Goal: Information Seeking & Learning: Learn about a topic

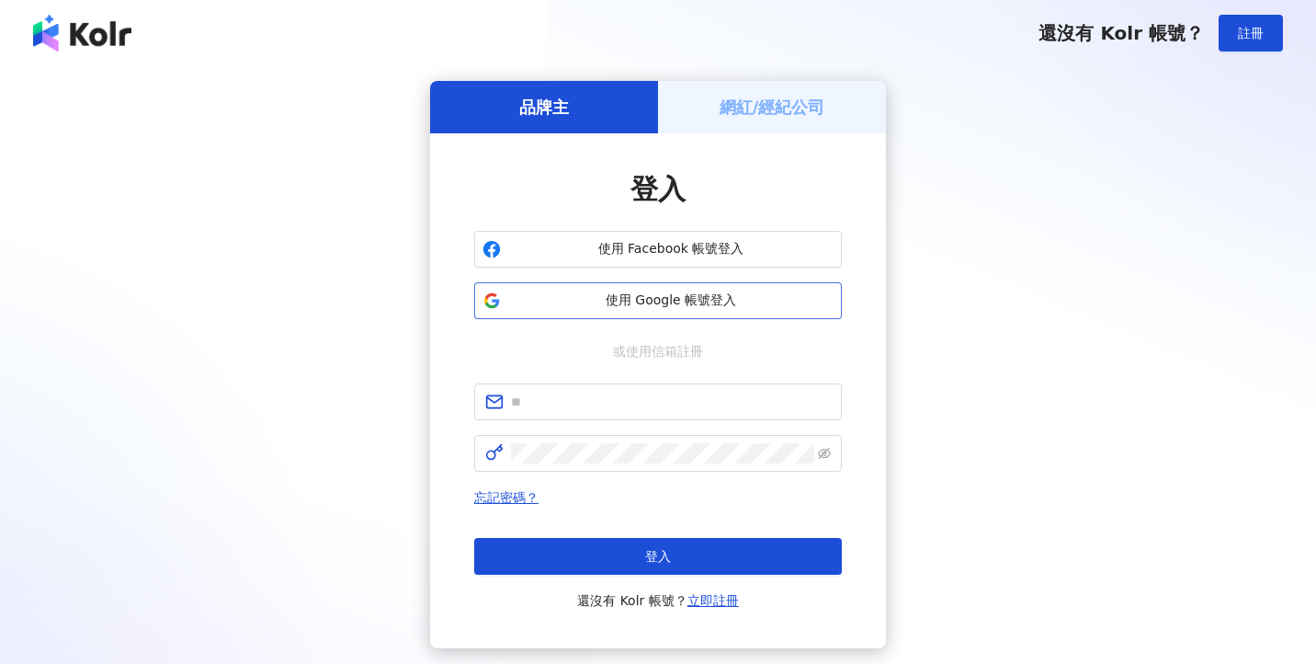
click at [684, 290] on button "使用 Google 帳號登入" at bounding box center [658, 300] width 368 height 37
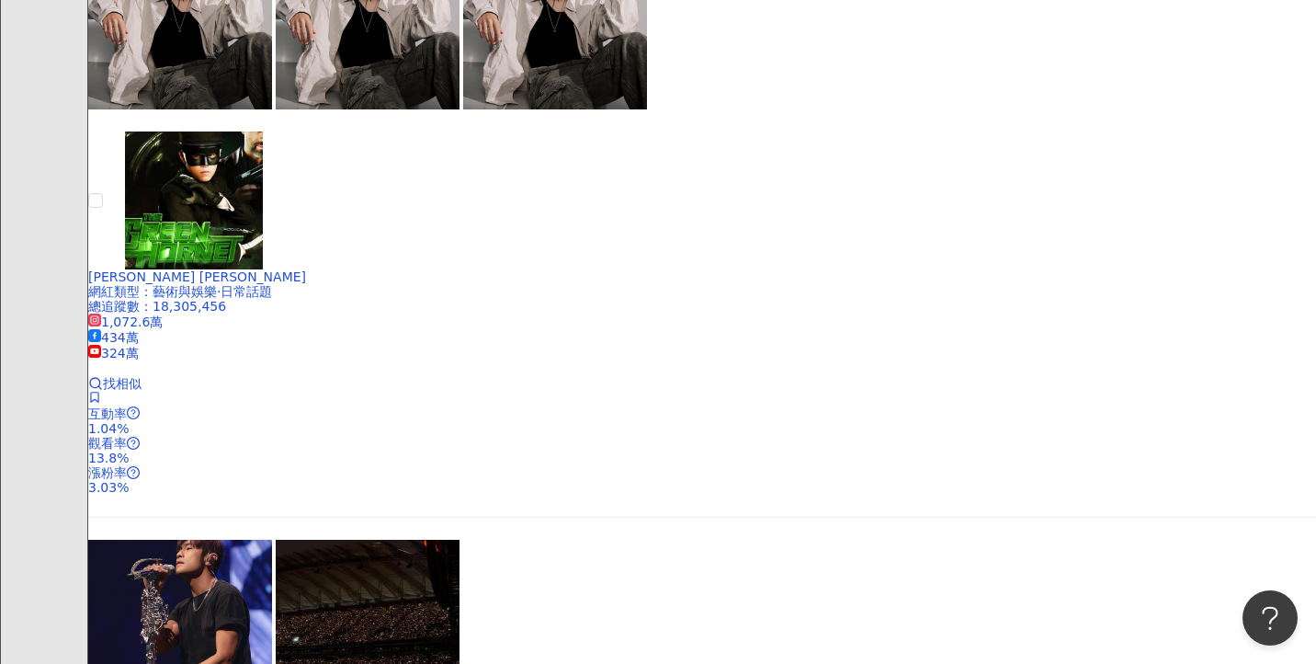
scroll to position [1074, 0]
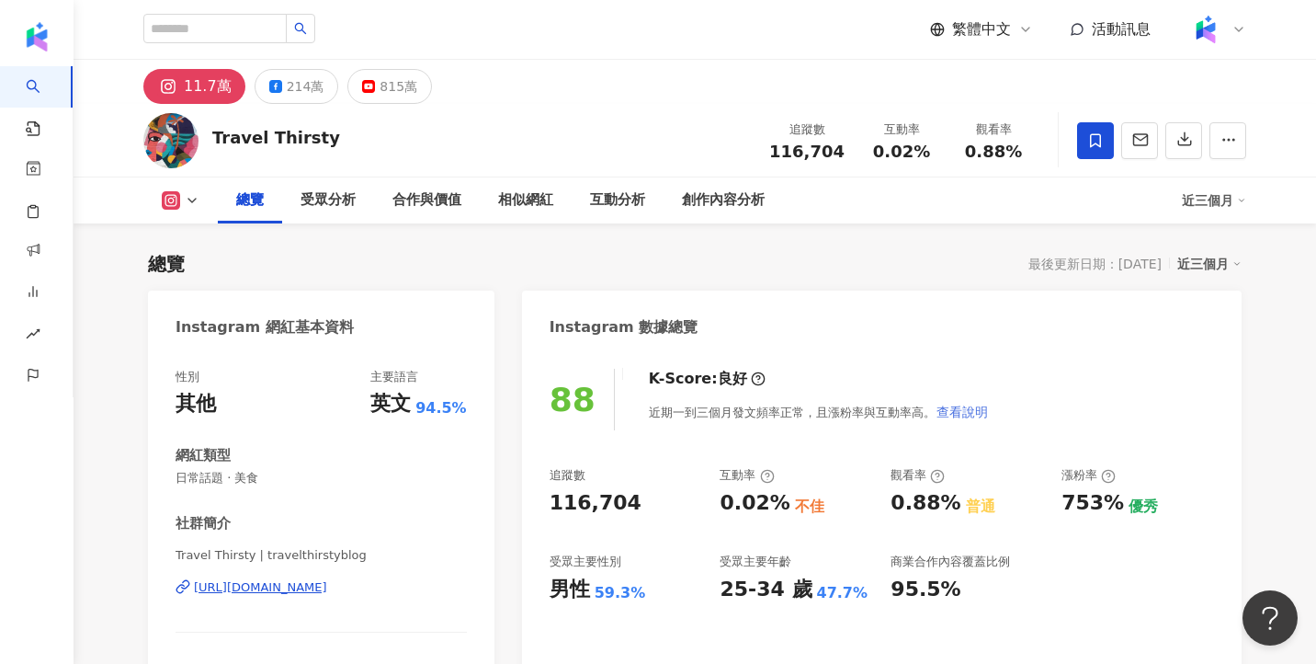
click at [974, 406] on span "查看說明" at bounding box center [962, 411] width 51 height 15
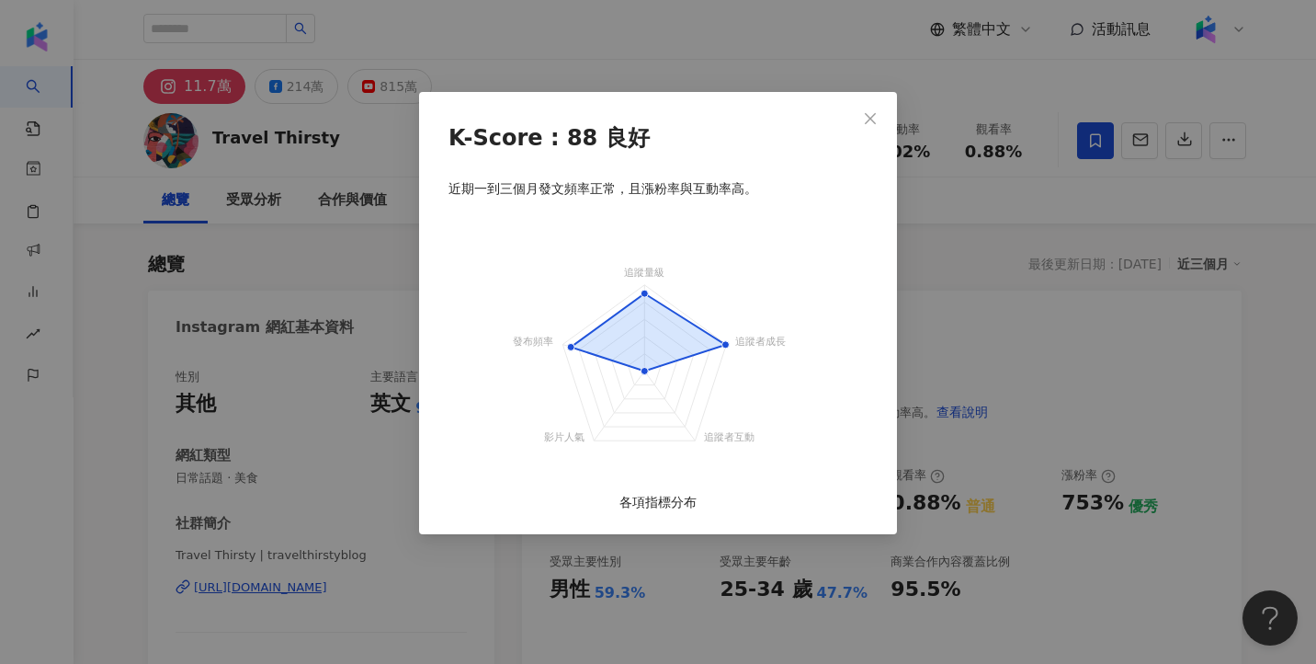
click at [1078, 406] on div "K-Score : 88 良好 近期一到三個月發文頻率正常，且漲粉率與互動率高。 追蹤量級 追蹤者成長 追蹤者互動 影片人氣 發布頻率 各項指標分布" at bounding box center [658, 332] width 1316 height 664
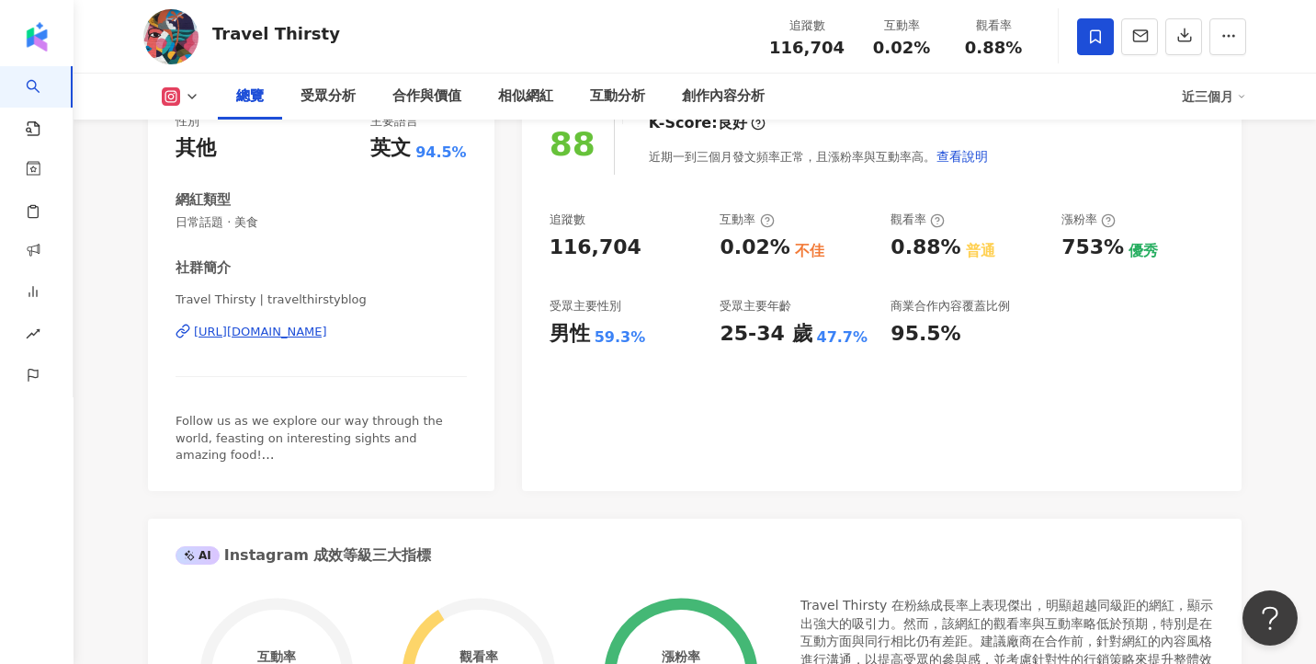
scroll to position [550, 0]
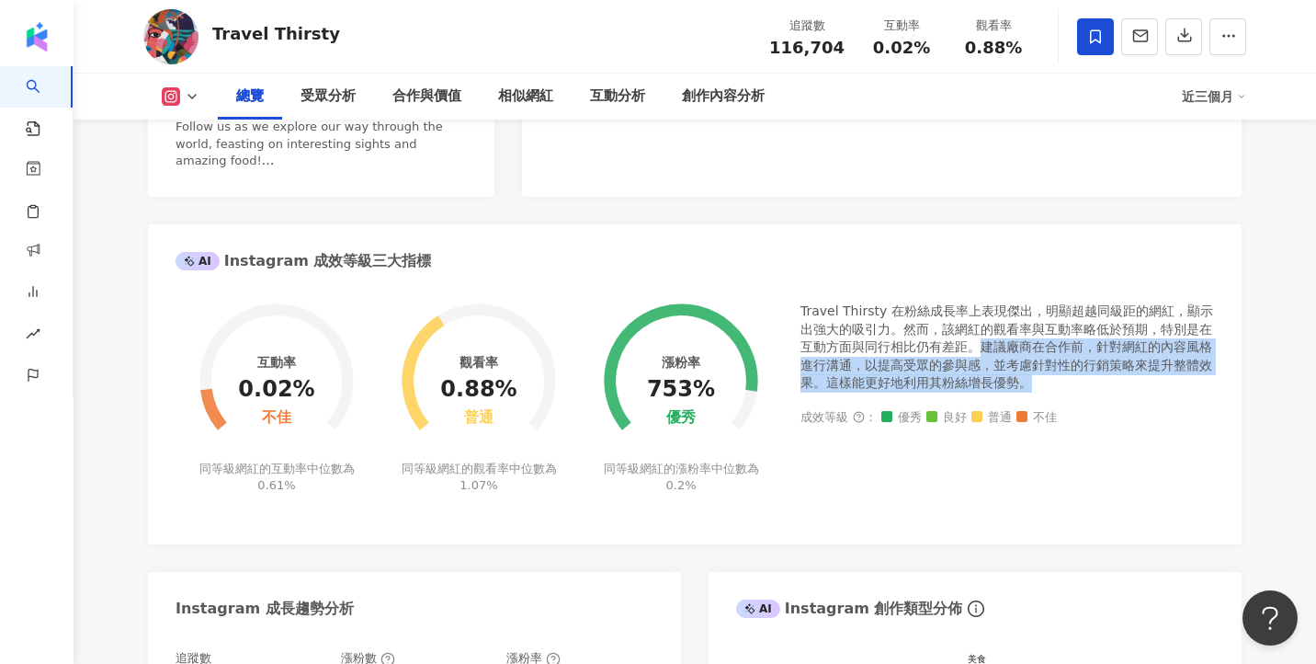
drag, startPoint x: 982, startPoint y: 344, endPoint x: 1049, endPoint y: 389, distance: 80.8
click at [1049, 389] on div "Travel Thirsty 在粉絲成長率上表現傑出，明顯超越同級距的網紅，顯示出強大的吸引力。然而，該網紅的觀看率與互動率略低於預期，特別是在互動方面與同行…" at bounding box center [1008, 347] width 414 height 90
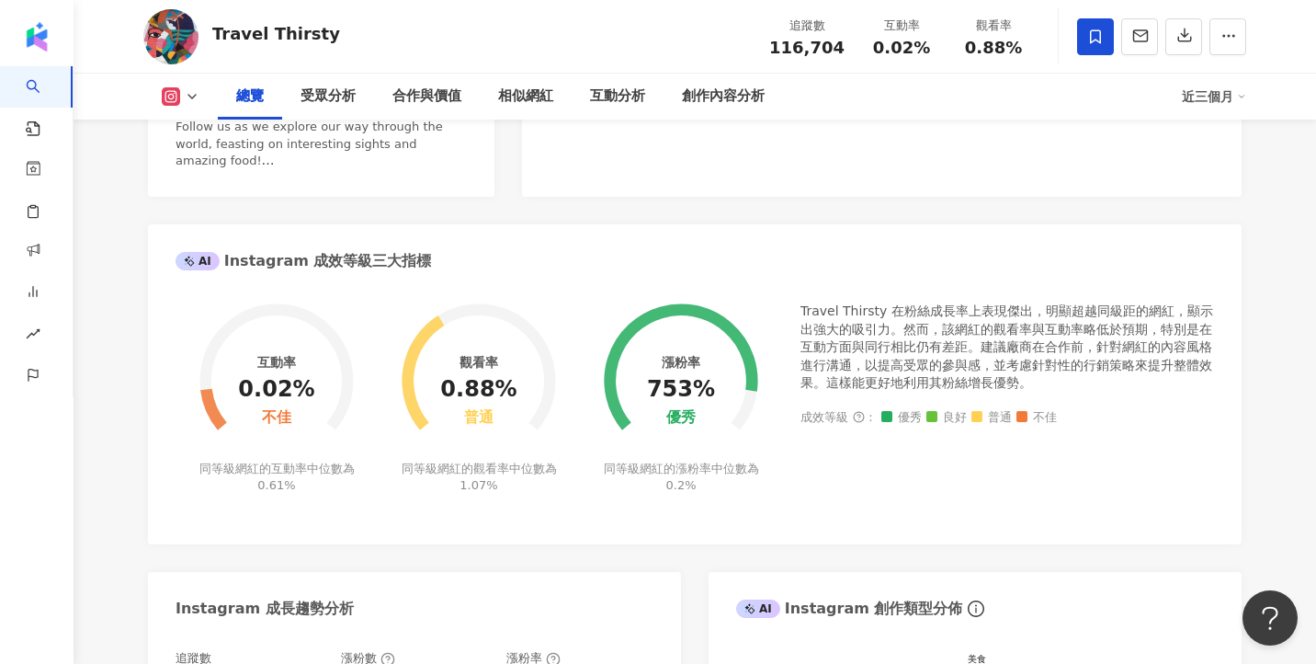
click at [1055, 381] on div "Travel Thirsty 在粉絲成長率上表現傑出，明顯超越同級距的網紅，顯示出強大的吸引力。然而，該網紅的觀看率與互動率略低於預期，特別是在互動方面與同行…" at bounding box center [1008, 347] width 414 height 90
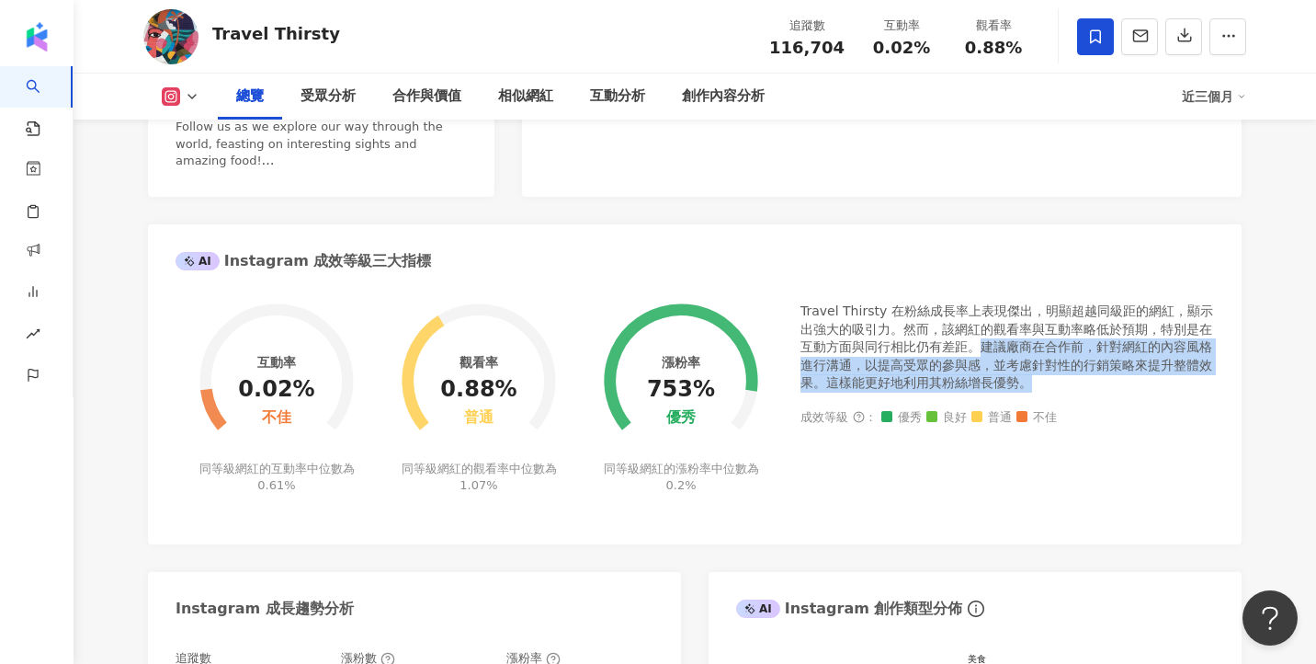
drag, startPoint x: 982, startPoint y: 349, endPoint x: 1040, endPoint y: 389, distance: 70.1
click at [1040, 390] on div "Travel Thirsty 在粉絲成長率上表現傑出，明顯超越同級距的網紅，顯示出強大的吸引力。然而，該網紅的觀看率與互動率略低於預期，特別是在互動方面與同行…" at bounding box center [1008, 347] width 414 height 90
click at [1002, 365] on div "Travel Thirsty 在粉絲成長率上表現傑出，明顯超越同級距的網紅，顯示出強大的吸引力。然而，該網紅的觀看率與互動率略低於預期，特別是在互動方面與同行…" at bounding box center [1008, 347] width 414 height 90
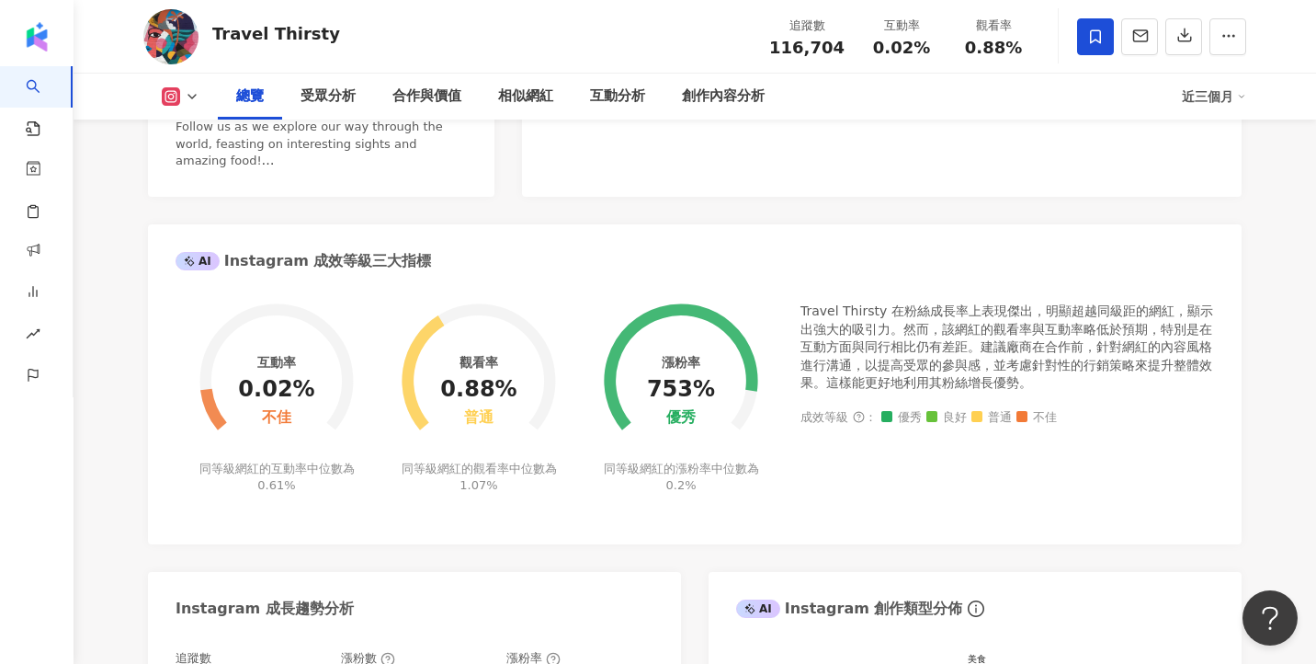
click at [971, 319] on div "Travel Thirsty 在粉絲成長率上表現傑出，明顯超越同級距的網紅，顯示出強大的吸引力。然而，該網紅的觀看率與互動率略低於預期，特別是在互動方面與同行…" at bounding box center [1008, 347] width 414 height 90
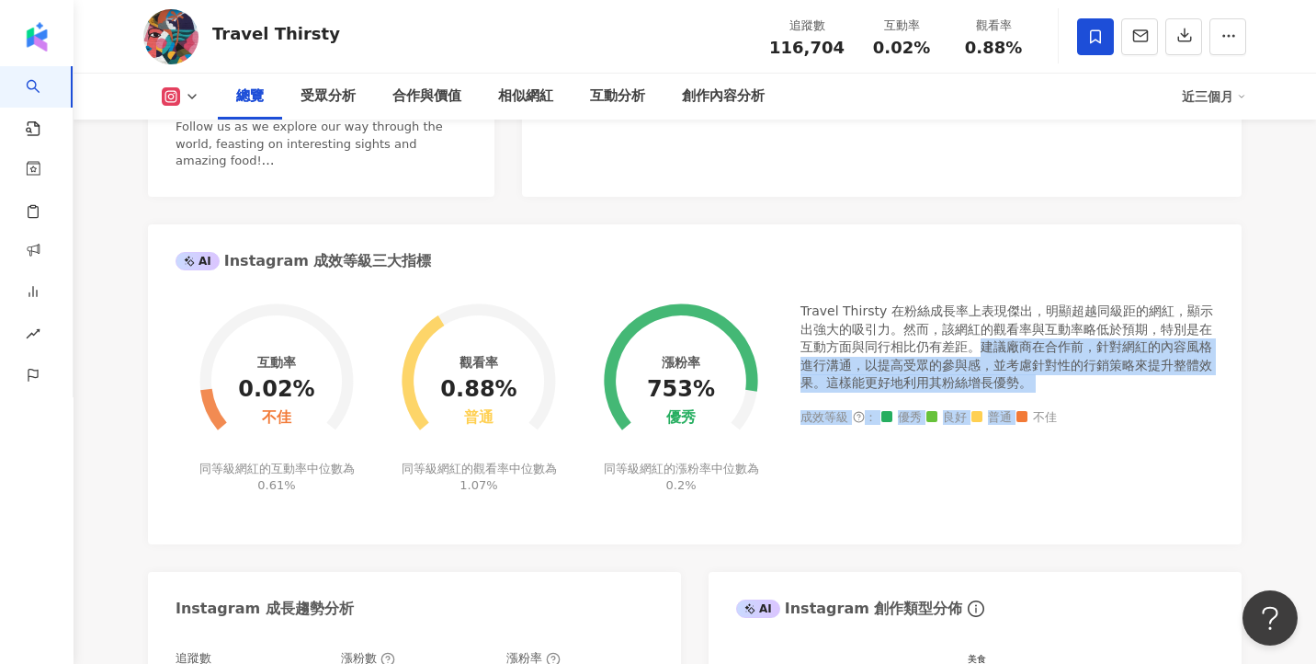
drag, startPoint x: 983, startPoint y: 347, endPoint x: 1042, endPoint y: 395, distance: 77.1
click at [1042, 396] on div "Travel Thirsty 在粉絲成長率上表現傑出，明顯超越同級距的網紅，顯示出強大的吸引力。然而，該網紅的觀看率與互動率略低於預期，特別是在互動方面與同行…" at bounding box center [1008, 409] width 414 height 214
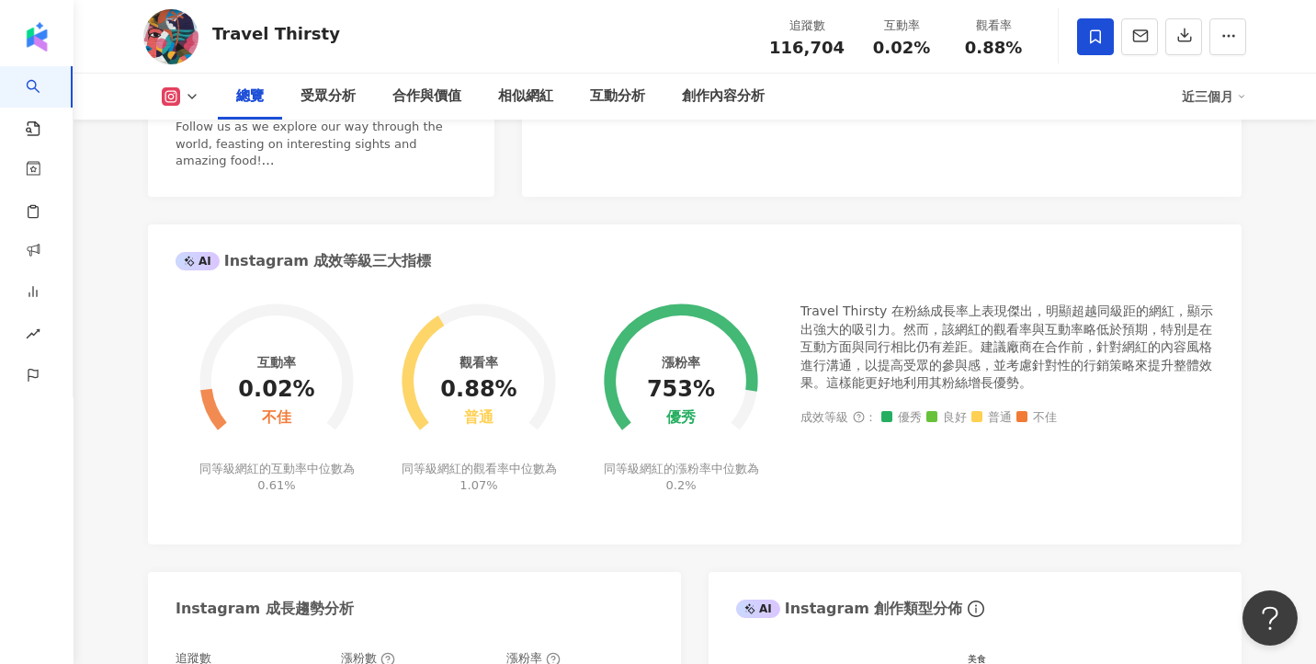
click at [997, 333] on div "Travel Thirsty 在粉絲成長率上表現傑出，明顯超越同級距的網紅，顯示出強大的吸引力。然而，該網紅的觀看率與互動率略低於預期，特別是在互動方面與同行…" at bounding box center [1008, 347] width 414 height 90
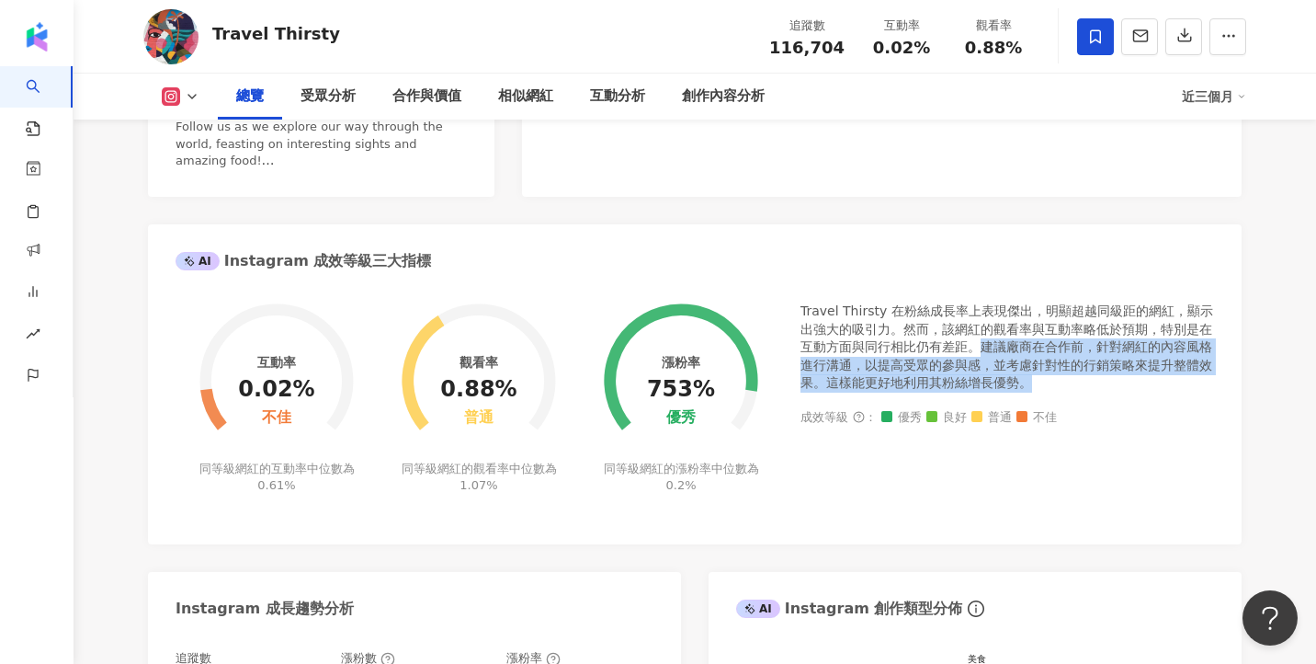
drag, startPoint x: 982, startPoint y: 347, endPoint x: 1028, endPoint y: 391, distance: 63.7
click at [1028, 391] on div "Travel Thirsty 在粉絲成長率上表現傑出，明顯超越同級距的網紅，顯示出強大的吸引力。然而，該網紅的觀看率與互動率略低於預期，特別是在互動方面與同行…" at bounding box center [1008, 347] width 414 height 90
click at [1017, 353] on div "Travel Thirsty 在粉絲成長率上表現傑出，明顯超越同級距的網紅，顯示出強大的吸引力。然而，該網紅的觀看率與互動率略低於預期，特別是在互動方面與同行…" at bounding box center [1008, 347] width 414 height 90
drag, startPoint x: 982, startPoint y: 344, endPoint x: 1028, endPoint y: 382, distance: 60.7
click at [1028, 382] on div "Travel Thirsty 在粉絲成長率上表現傑出，明顯超越同級距的網紅，顯示出強大的吸引力。然而，該網紅的觀看率與互動率略低於預期，特別是在互動方面與同行…" at bounding box center [1008, 347] width 414 height 90
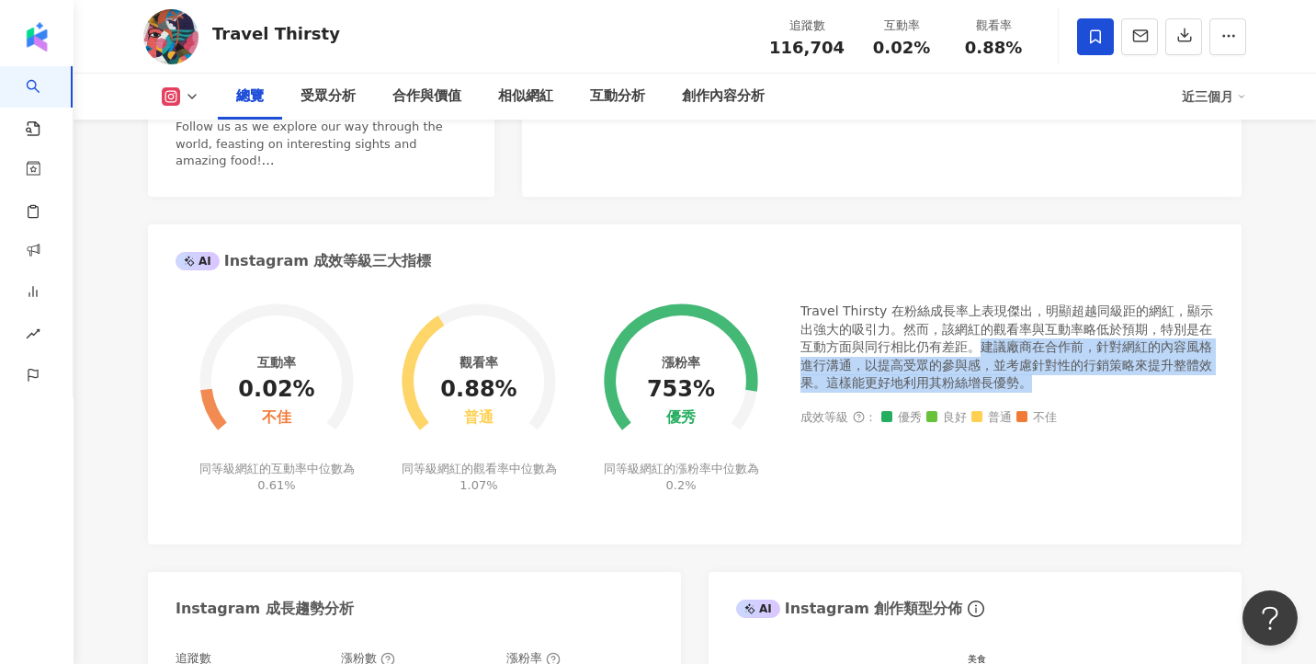
click at [1035, 387] on div "Travel Thirsty 在粉絲成長率上表現傑出，明顯超越同級距的網紅，顯示出強大的吸引力。然而，該網紅的觀看率與互動率略低於預期，特別是在互動方面與同行…" at bounding box center [1008, 347] width 414 height 90
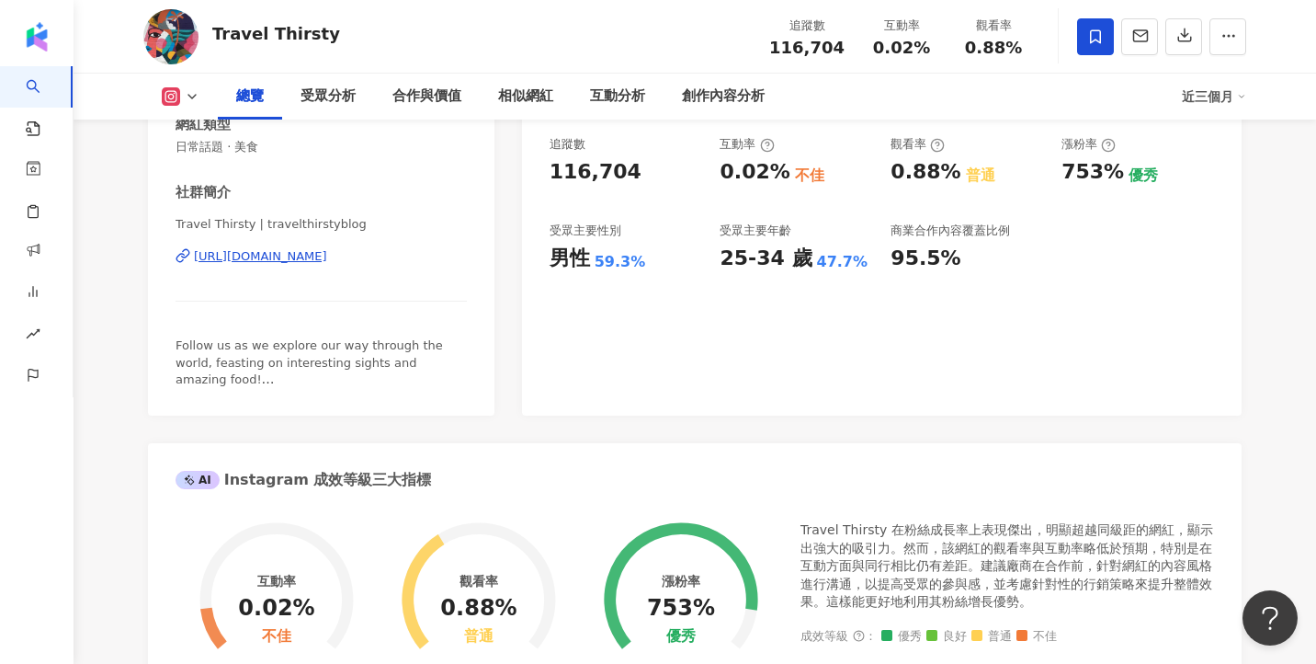
scroll to position [0, 0]
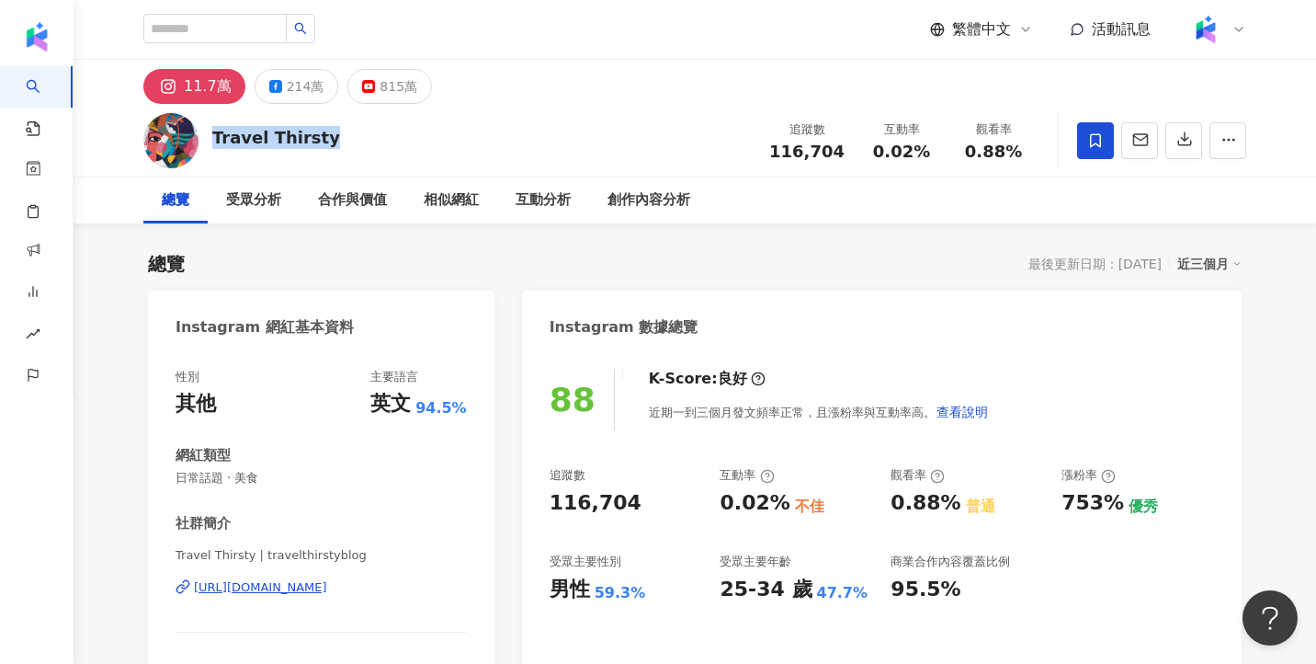
drag, startPoint x: 339, startPoint y: 139, endPoint x: 212, endPoint y: 136, distance: 126.9
click at [212, 136] on div "Travel Thirsty 追蹤數 116,704 互動率 0.02% 觀看率 0.88%" at bounding box center [695, 140] width 1176 height 73
copy div "Travel Thirsty"
click at [753, 259] on div "總覽 最後更新日期：[DATE] 近三個月" at bounding box center [695, 264] width 1094 height 26
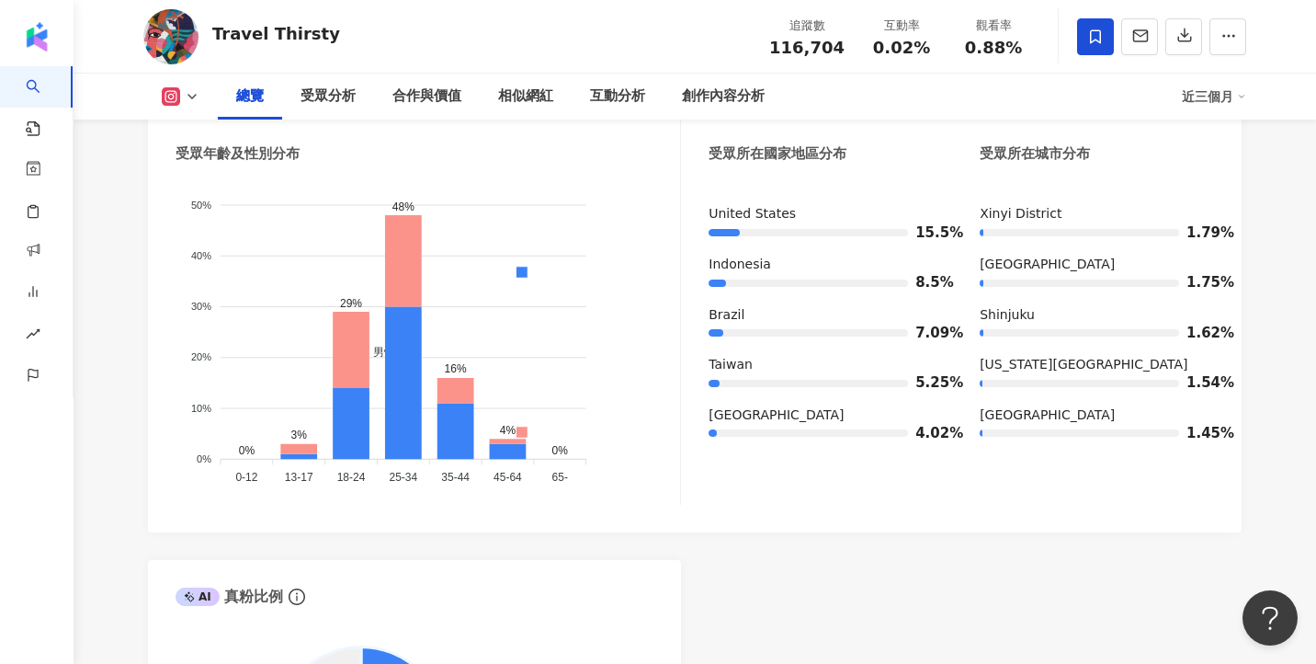
scroll to position [1034, 0]
